Goal: Task Accomplishment & Management: Complete application form

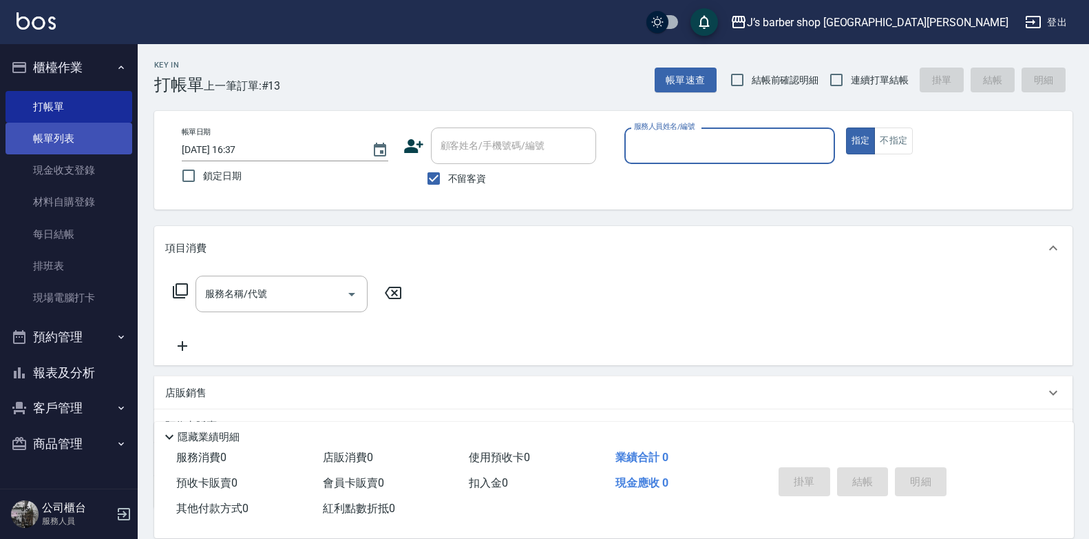
click at [104, 147] on link "帳單列表" at bounding box center [69, 139] width 127 height 32
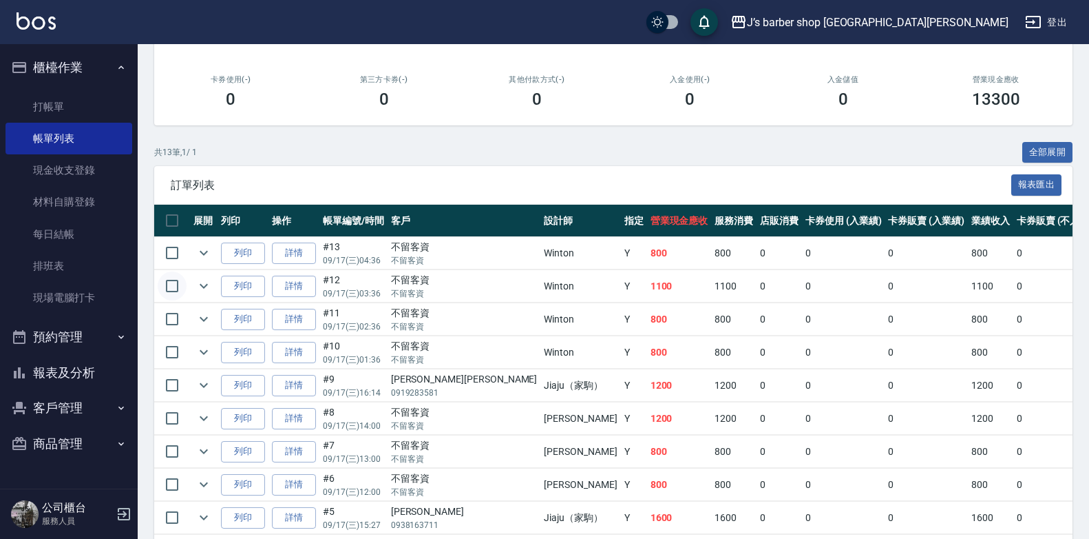
scroll to position [275, 0]
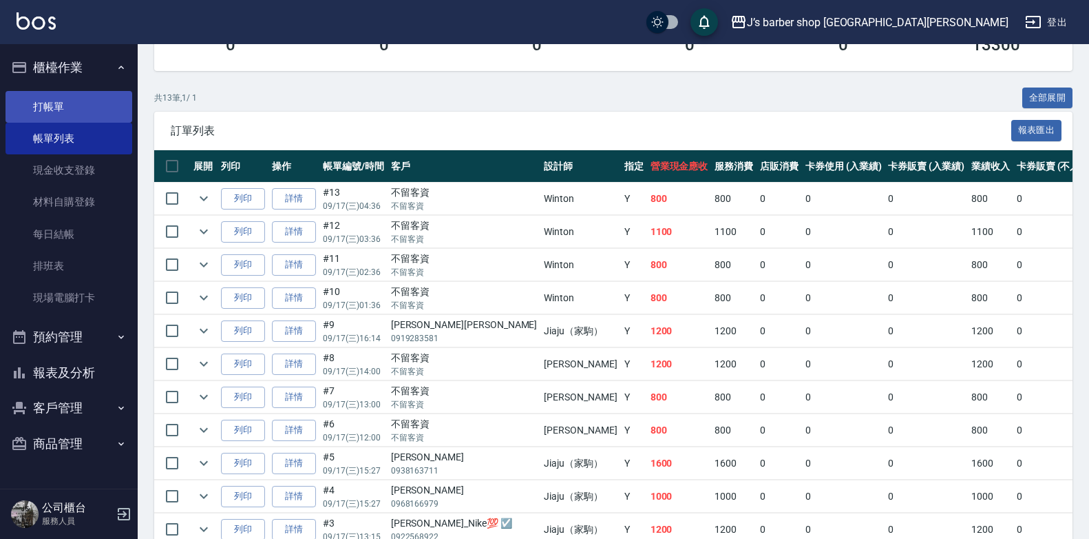
click at [66, 98] on link "打帳單" at bounding box center [69, 107] width 127 height 32
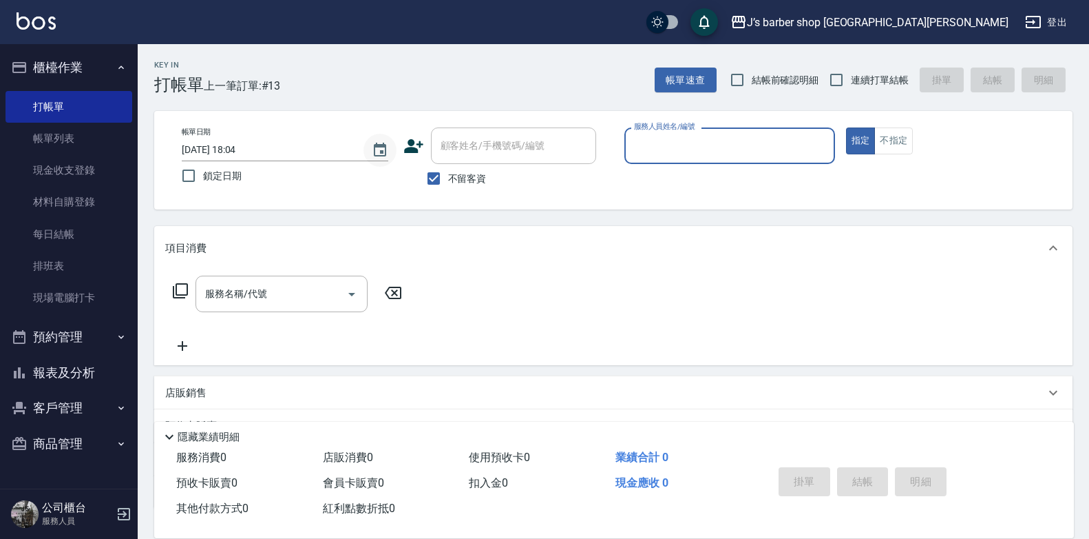
click at [368, 148] on button "Choose date, selected date is 2025-09-17" at bounding box center [380, 150] width 33 height 33
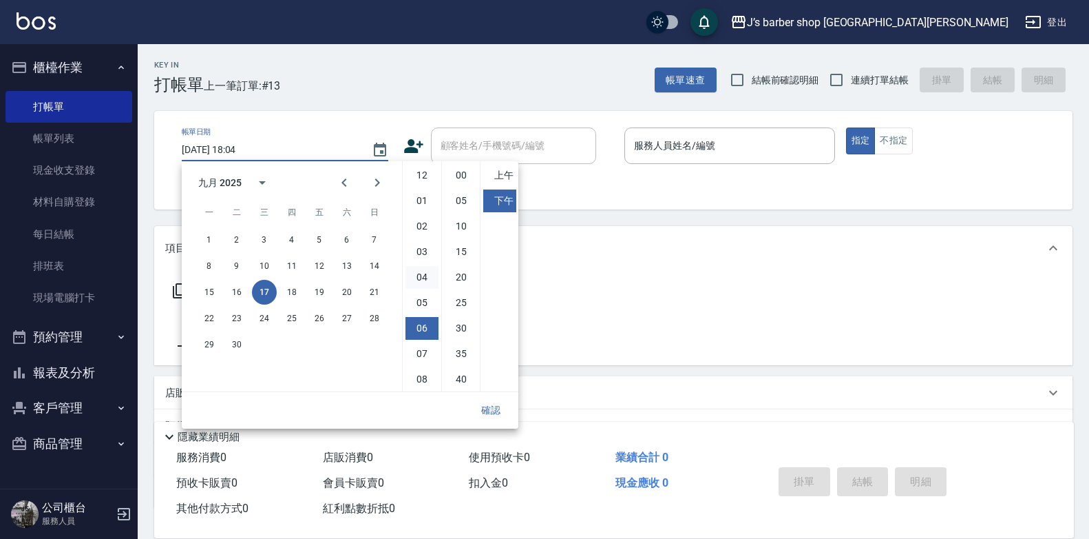
drag, startPoint x: 421, startPoint y: 305, endPoint x: 426, endPoint y: 283, distance: 22.7
click at [421, 305] on li "05" at bounding box center [422, 302] width 33 height 23
click at [468, 165] on li "00" at bounding box center [461, 175] width 33 height 23
type input "[DATE] 17:00"
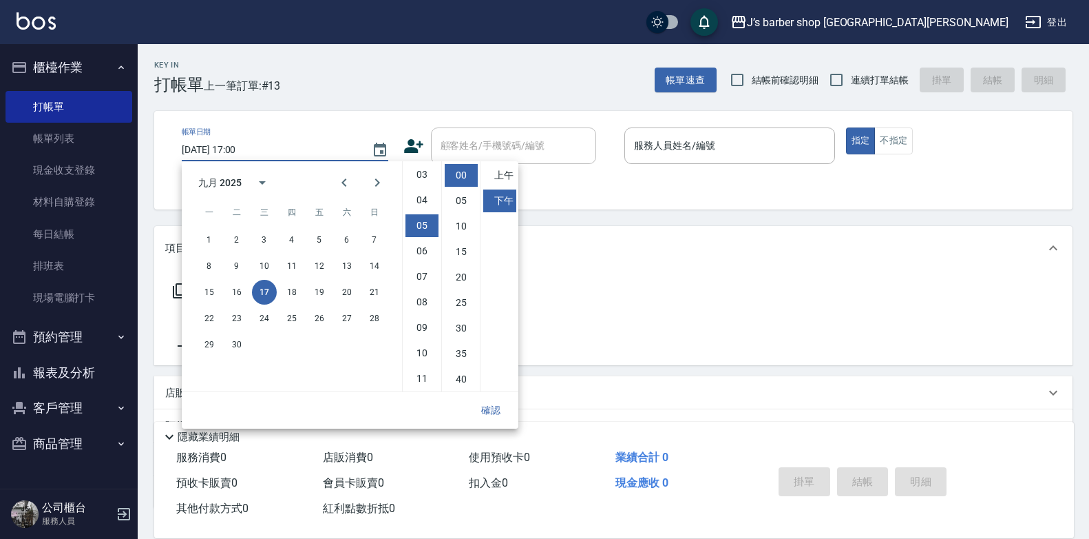
click at [492, 412] on button "確認" at bounding box center [491, 409] width 44 height 25
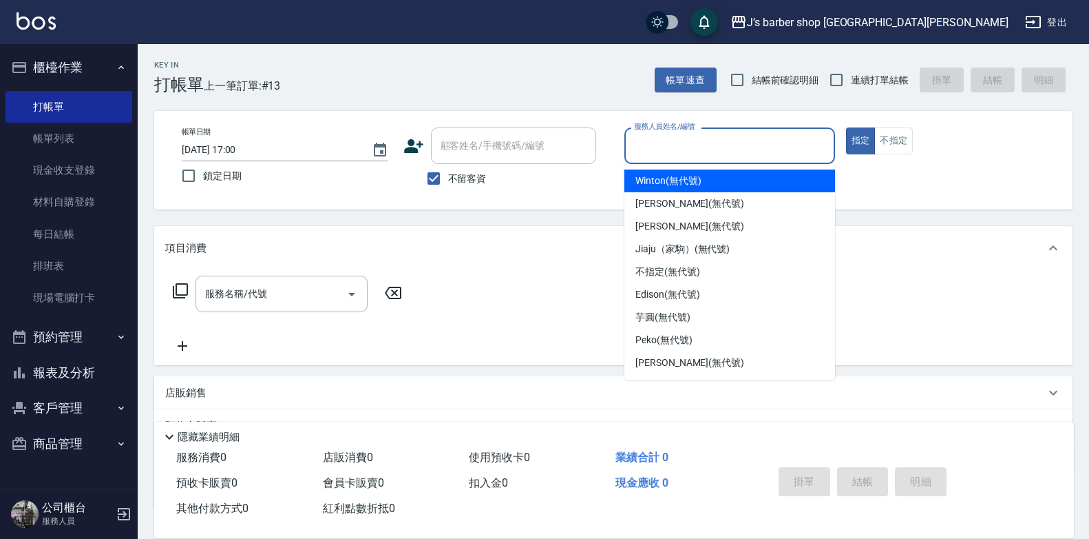
click at [682, 148] on input "服務人員姓名/編號" at bounding box center [730, 146] width 198 height 24
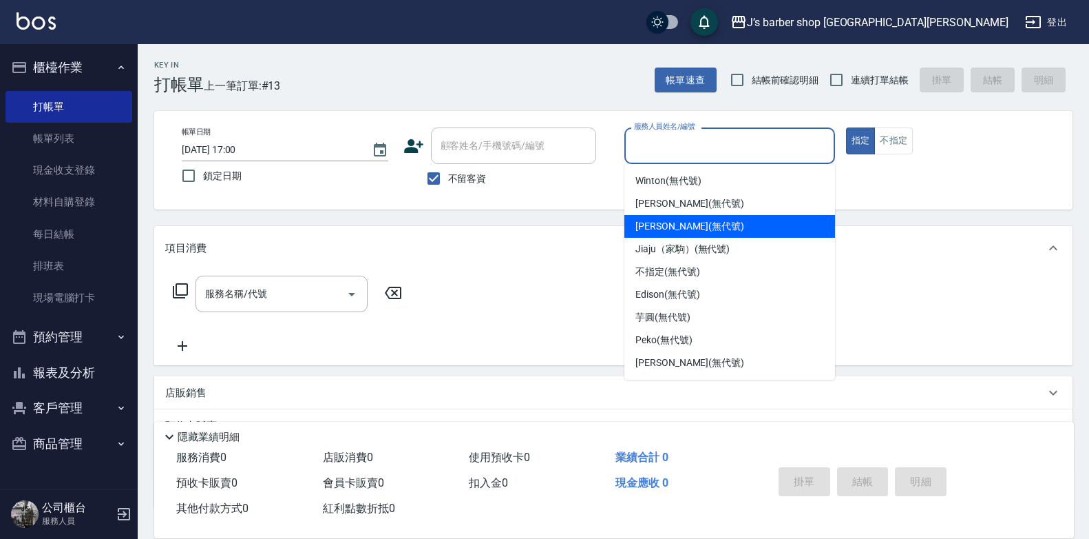
click at [669, 225] on span "[PERSON_NAME] (無代號)" at bounding box center [690, 226] width 109 height 14
type input "[PERSON_NAME](無代號)"
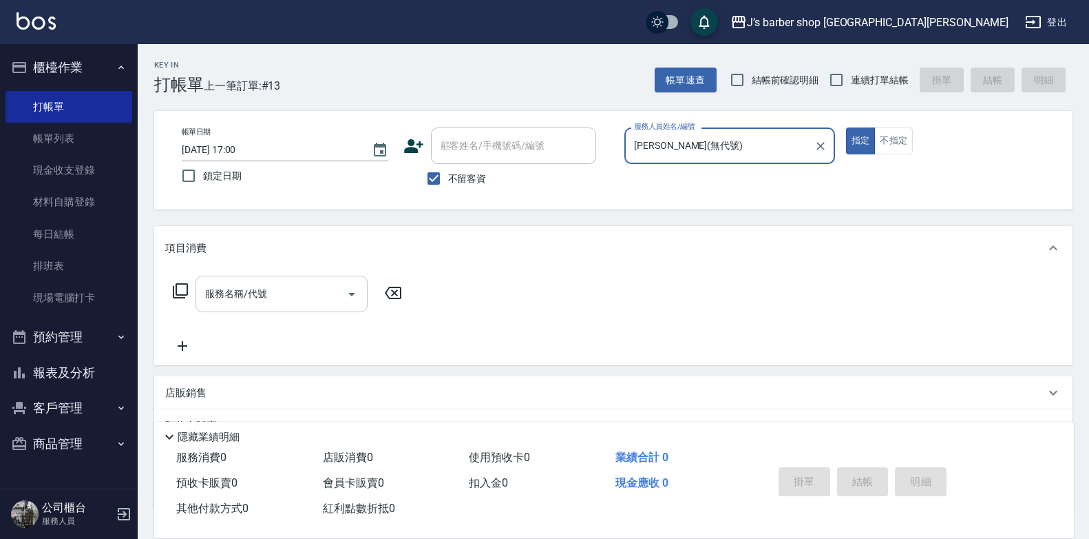
click at [299, 302] on input "服務名稱/代號" at bounding box center [271, 294] width 139 height 24
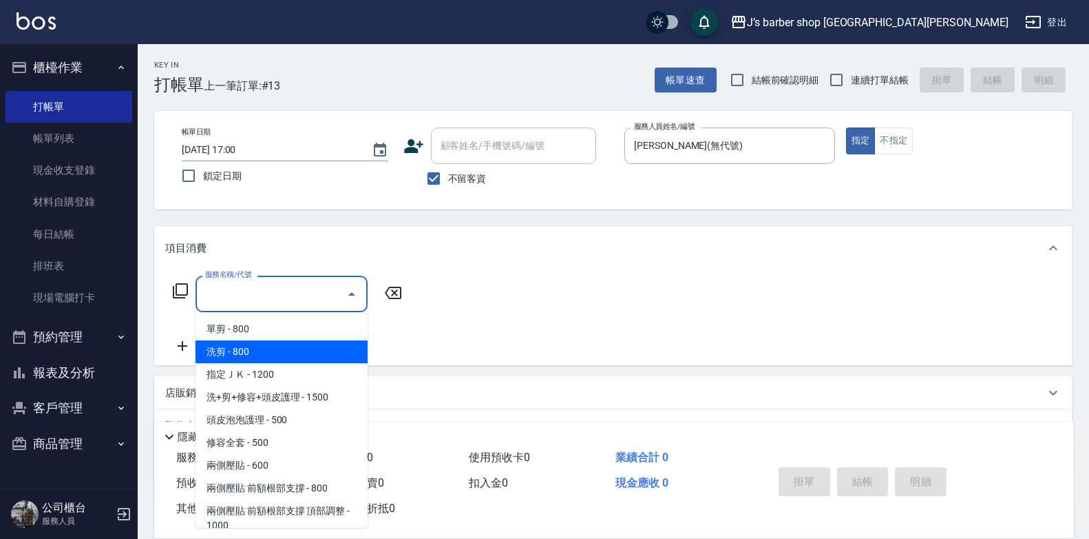
drag, startPoint x: 267, startPoint y: 351, endPoint x: 280, endPoint y: 347, distance: 13.1
click at [268, 351] on span "洗剪 - 800" at bounding box center [282, 351] width 172 height 23
type input "洗剪(101)"
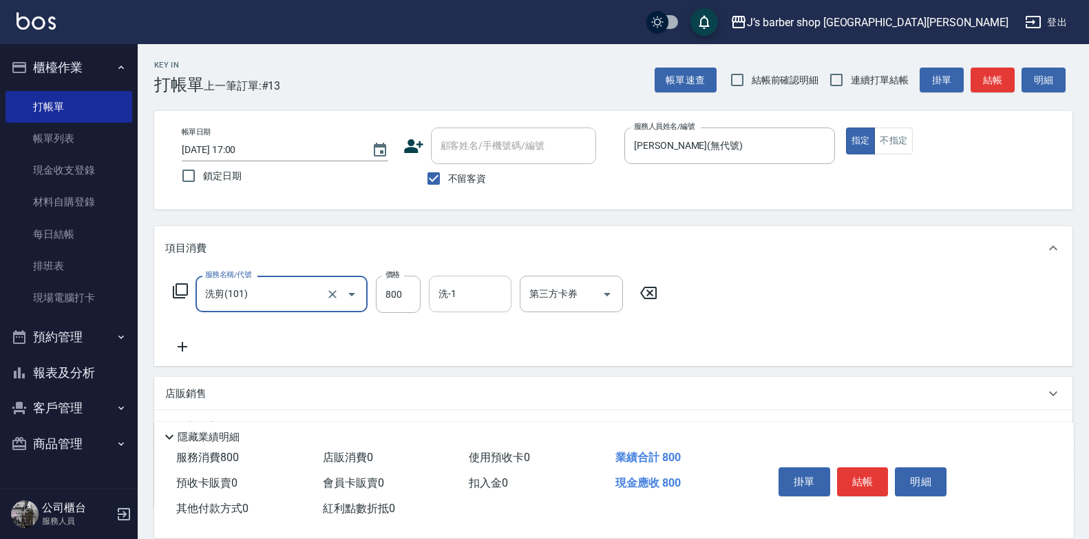
click at [488, 286] on input "洗-1" at bounding box center [470, 294] width 70 height 24
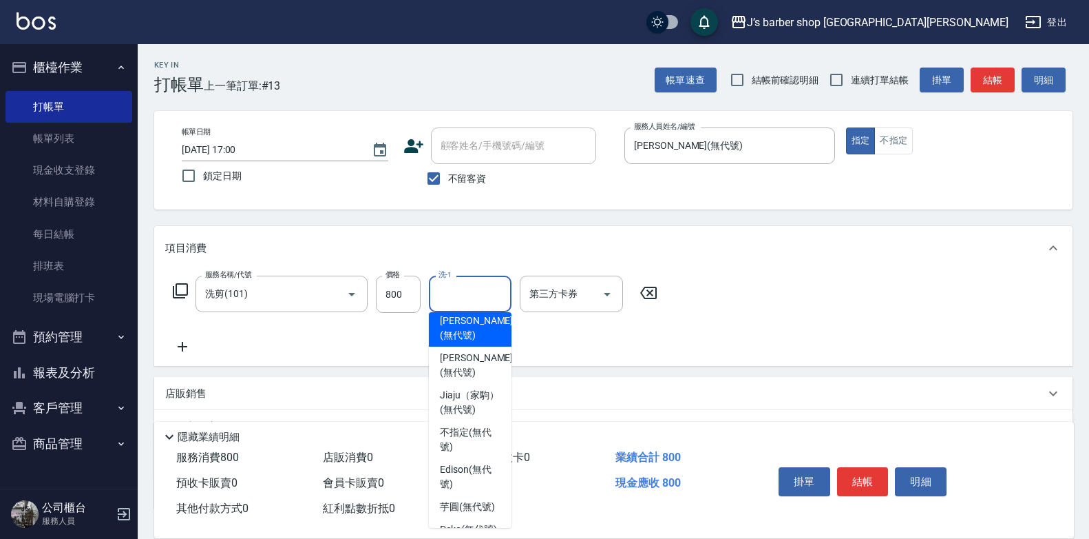
scroll to position [69, 0]
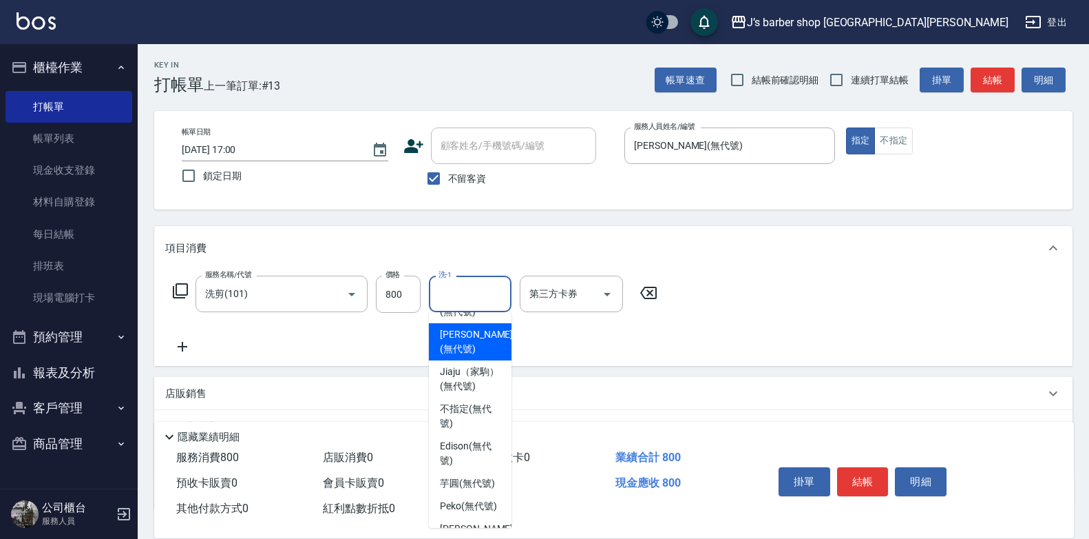
click at [472, 333] on span "[PERSON_NAME] (無代號)" at bounding box center [476, 341] width 73 height 29
type input "[PERSON_NAME](無代號)"
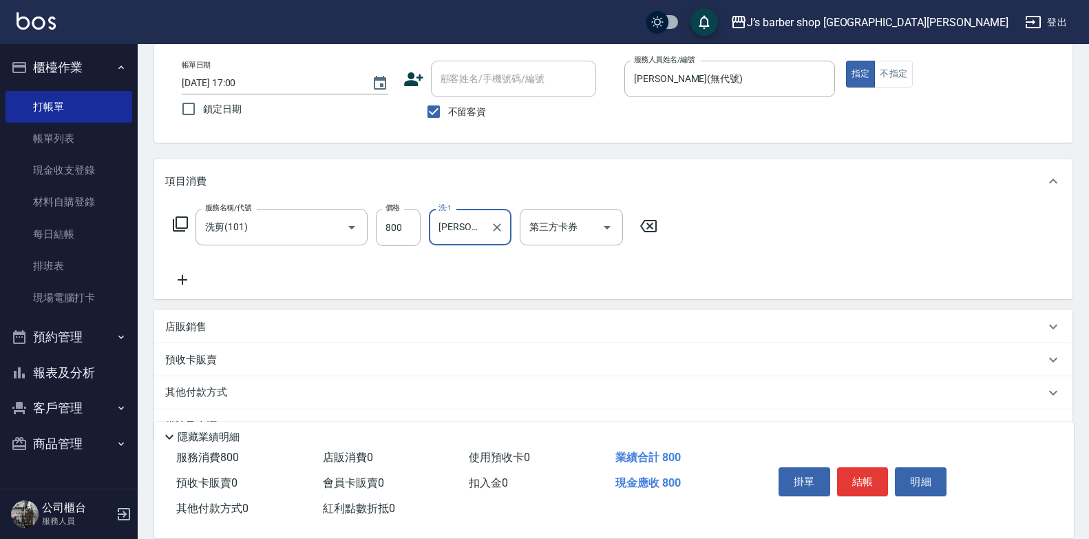
scroll to position [103, 0]
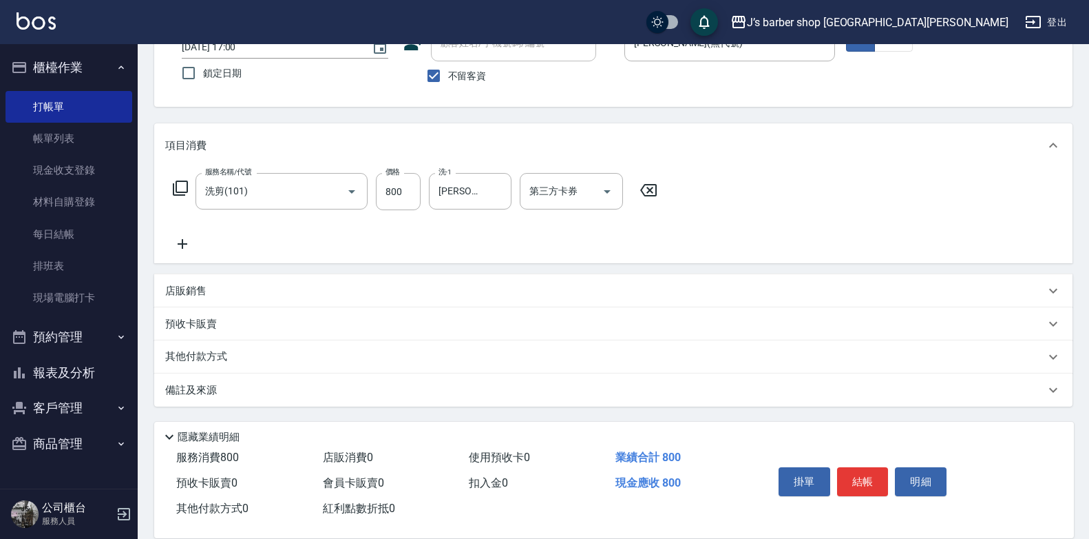
click at [257, 388] on div "備註及來源" at bounding box center [605, 390] width 880 height 14
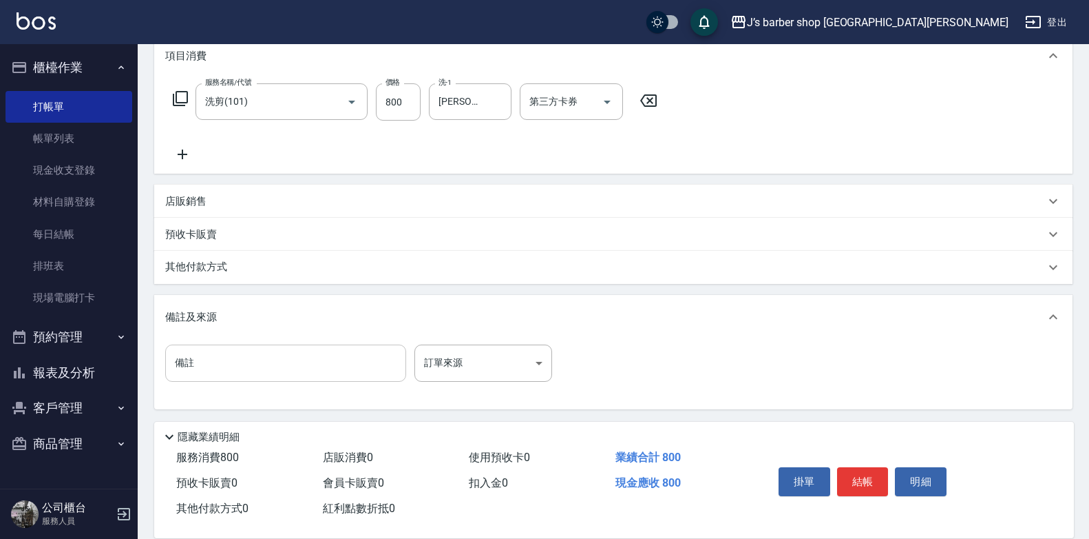
scroll to position [195, 0]
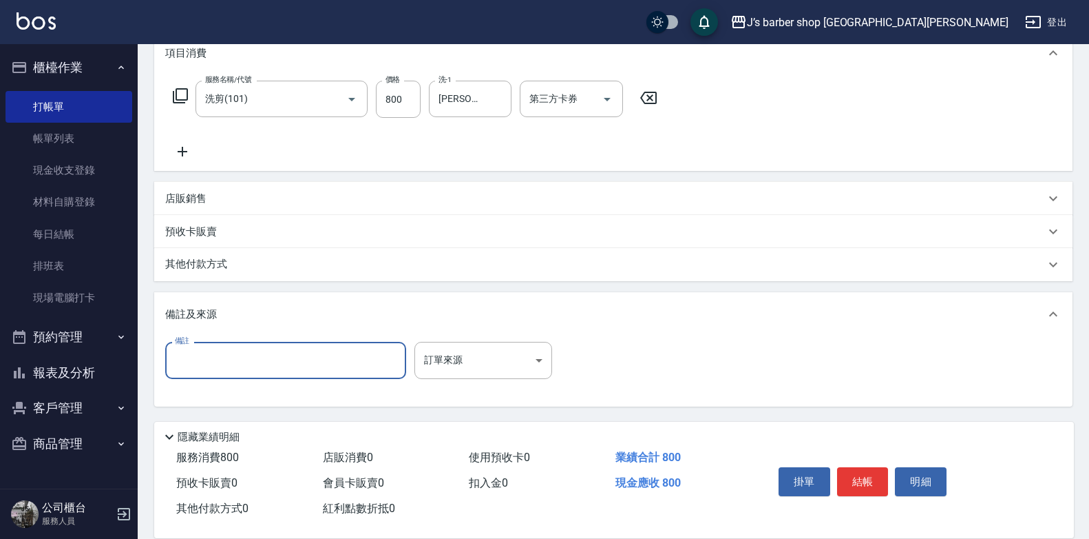
click at [258, 364] on input "備註" at bounding box center [285, 360] width 241 height 37
type input "5"
type input "g"
type input "ㄑ"
type input "轉帳"
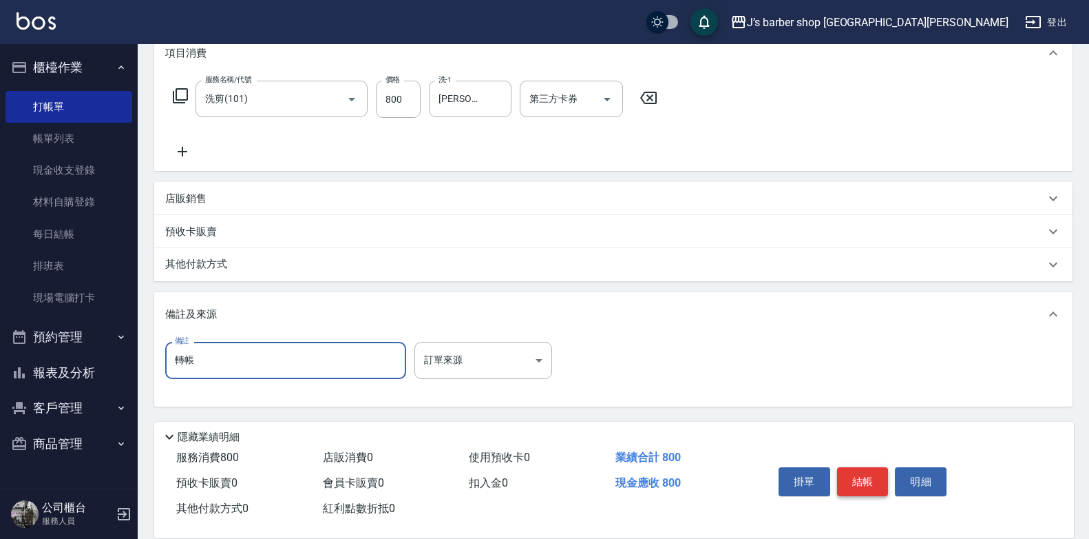
click at [859, 472] on button "結帳" at bounding box center [863, 481] width 52 height 29
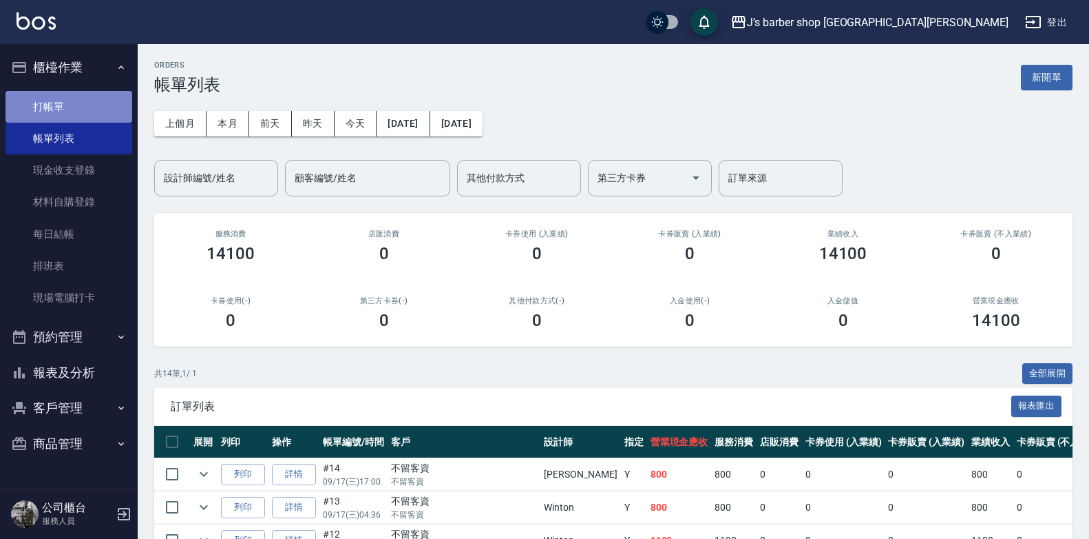
click at [39, 101] on link "打帳單" at bounding box center [69, 107] width 127 height 32
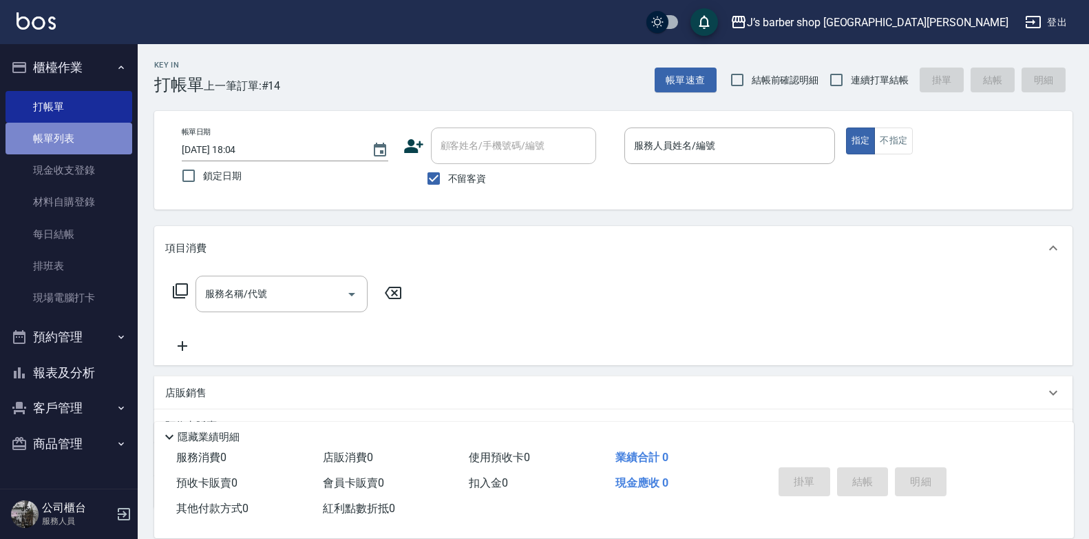
click at [47, 134] on link "帳單列表" at bounding box center [69, 139] width 127 height 32
